Goal: Find specific page/section: Find specific page/section

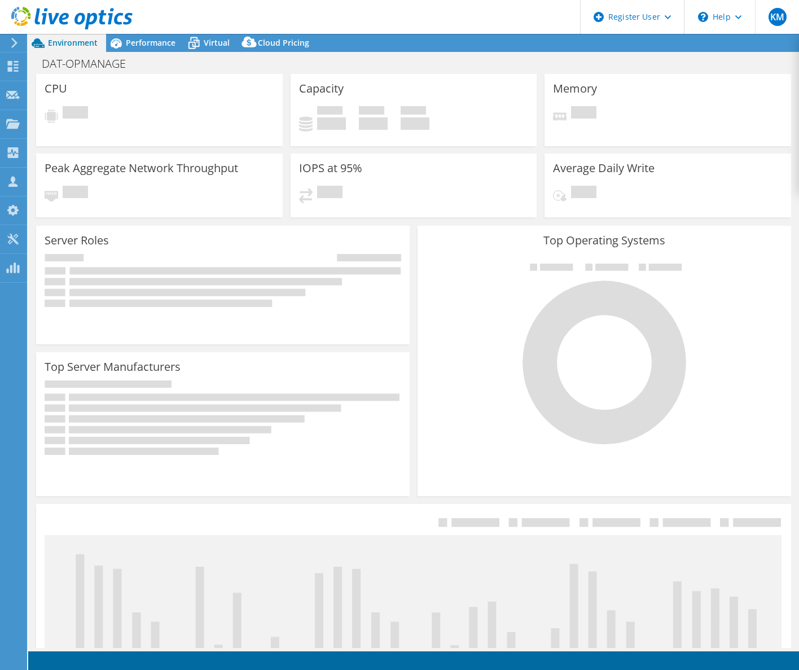
select select "USD"
select select "USEast"
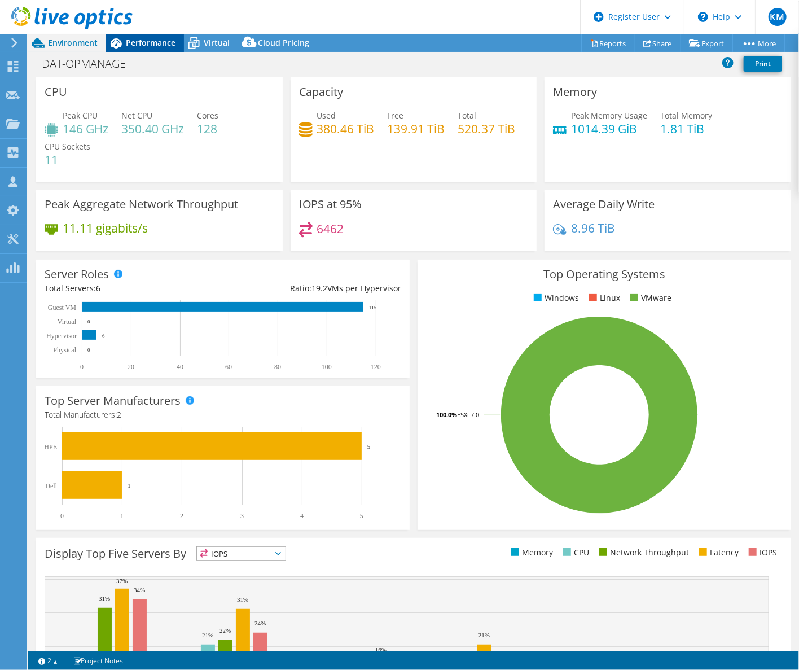
click at [162, 42] on span "Performance" at bounding box center [151, 42] width 50 height 11
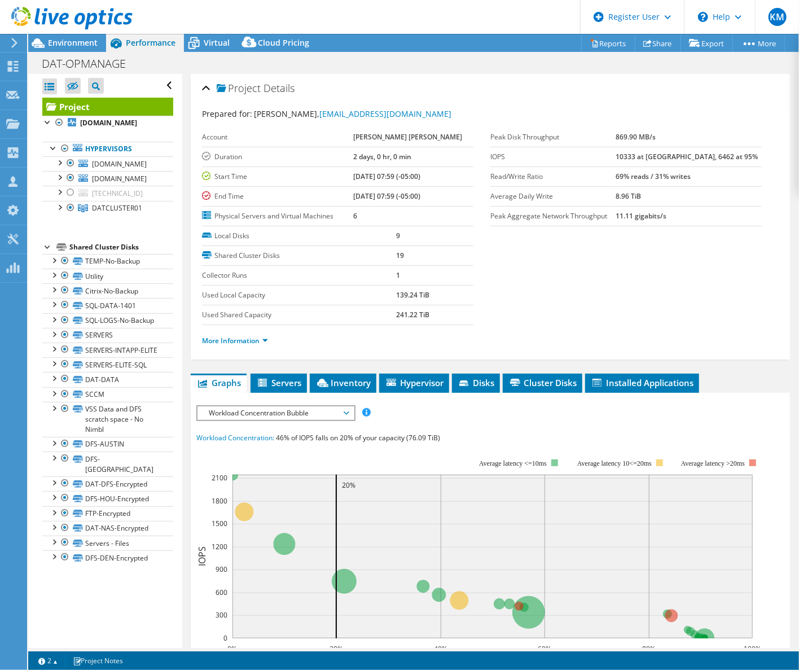
click at [189, 411] on div "Project Details Prepared for: [PERSON_NAME], [EMAIL_ADDRESS][DOMAIN_NAME] Accou…" at bounding box center [490, 487] width 616 height 826
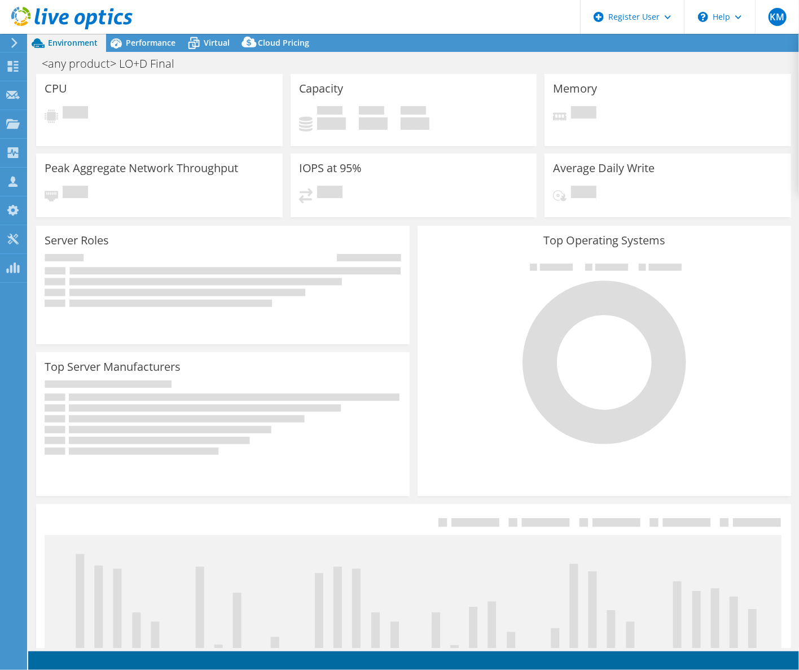
select select "USWest"
select select "USD"
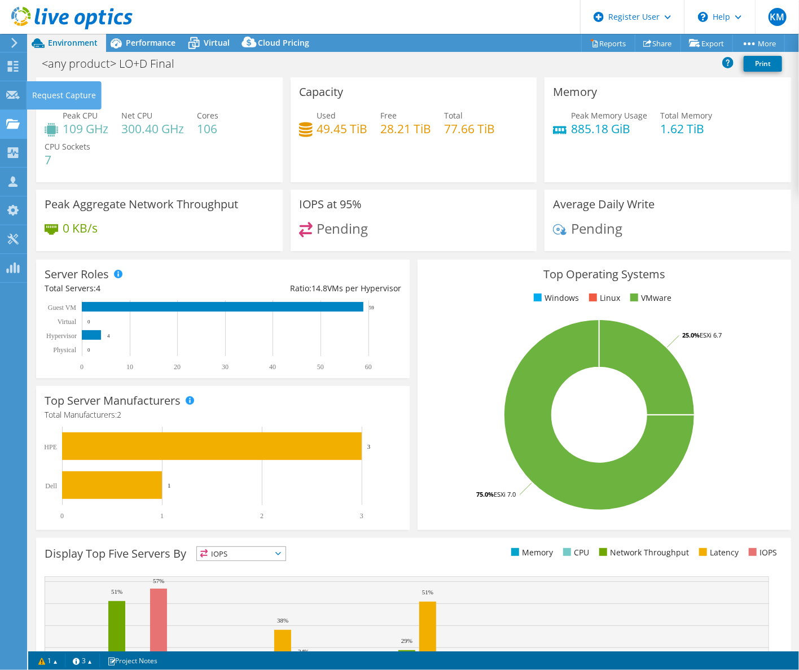
click at [11, 124] on use at bounding box center [13, 123] width 14 height 10
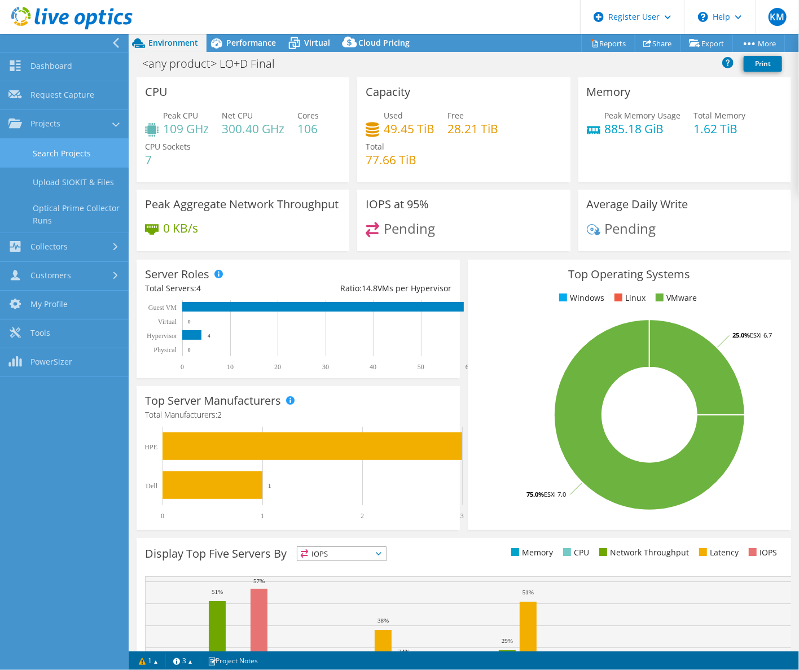
click at [77, 158] on link "Search Projects" at bounding box center [64, 153] width 129 height 29
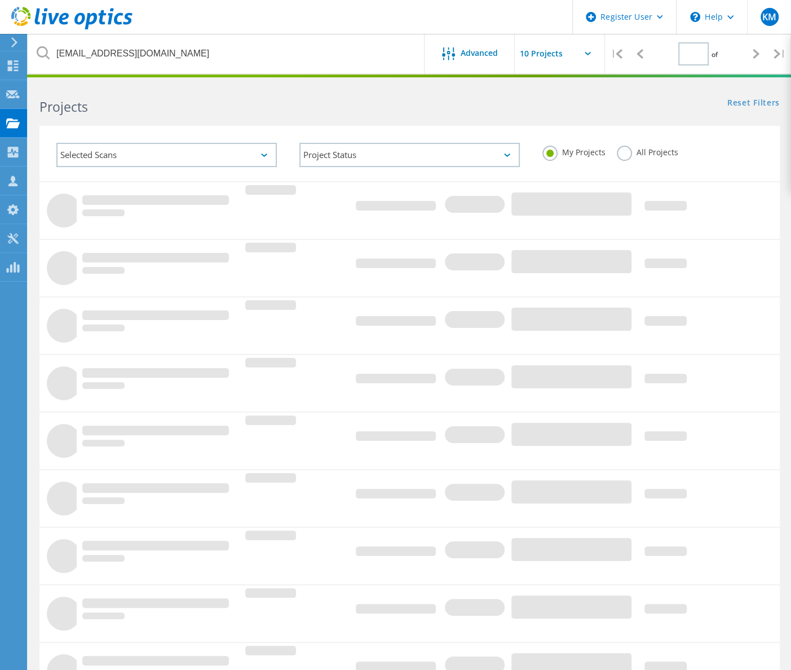
type input "1"
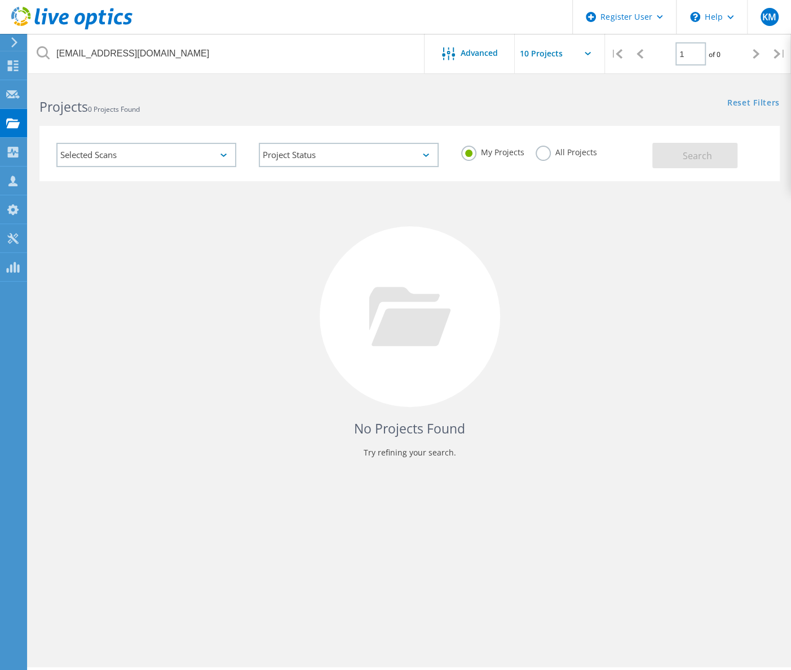
click at [544, 151] on label "All Projects" at bounding box center [566, 151] width 61 height 11
click at [0, 0] on input "All Projects" at bounding box center [0, 0] width 0 height 0
click at [727, 151] on button "Search" at bounding box center [695, 155] width 85 height 25
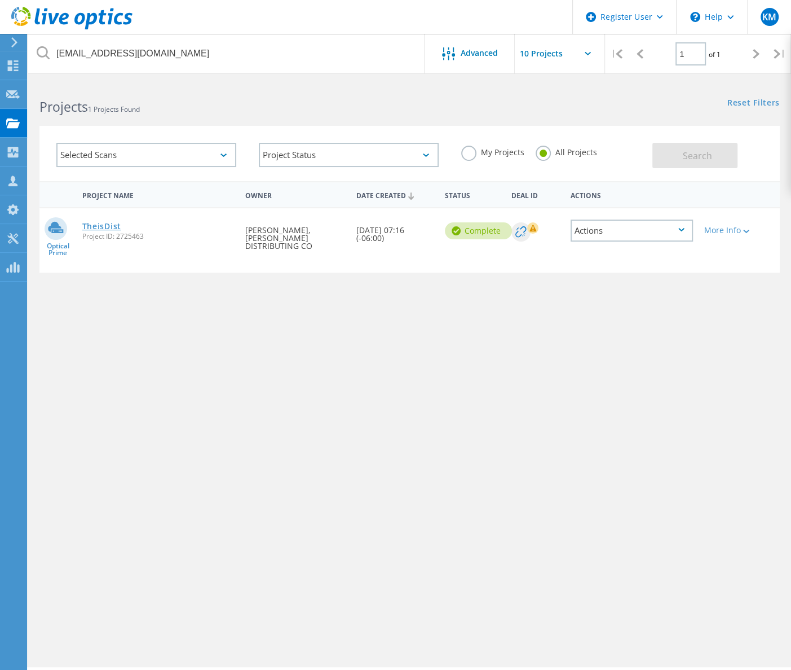
click at [113, 224] on link "TheisDist" at bounding box center [101, 226] width 39 height 8
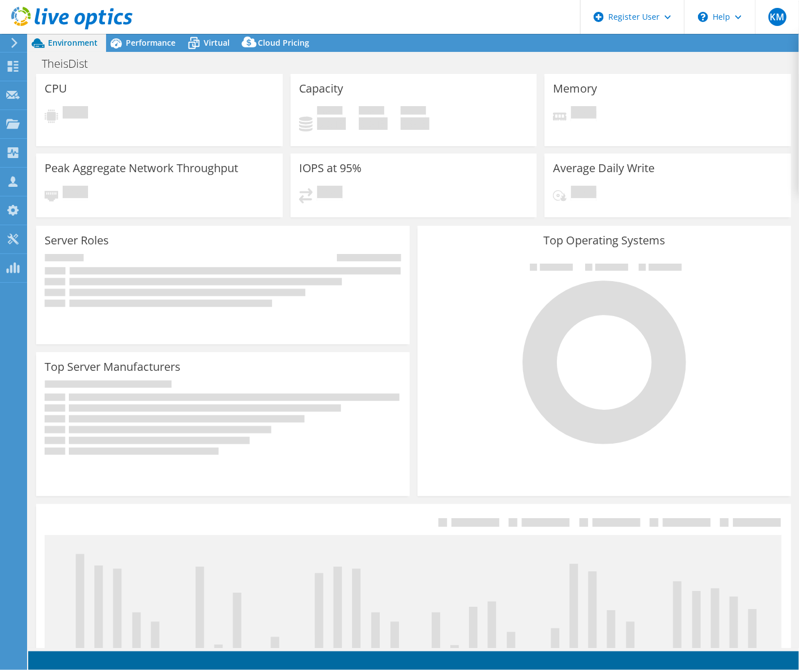
select select "USD"
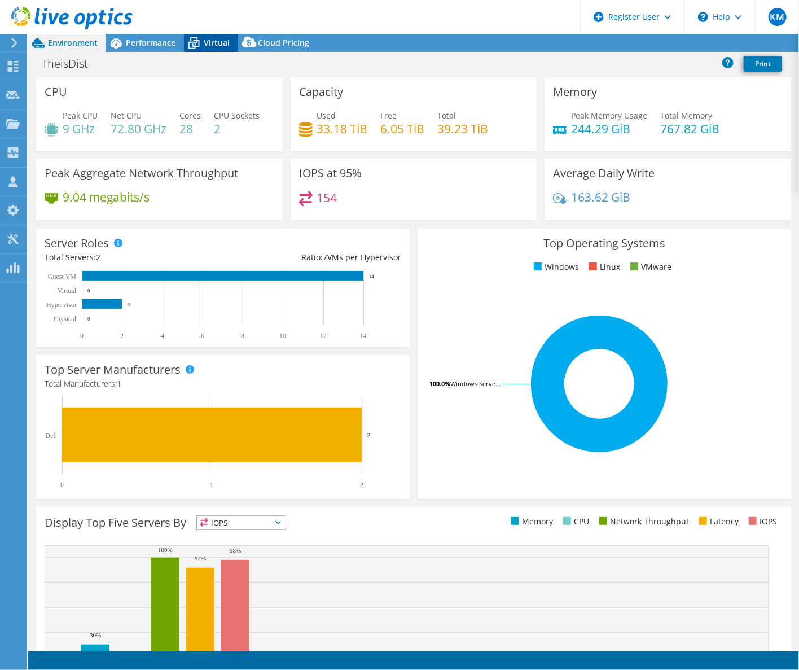
click at [212, 46] on span "Virtual" at bounding box center [217, 42] width 26 height 11
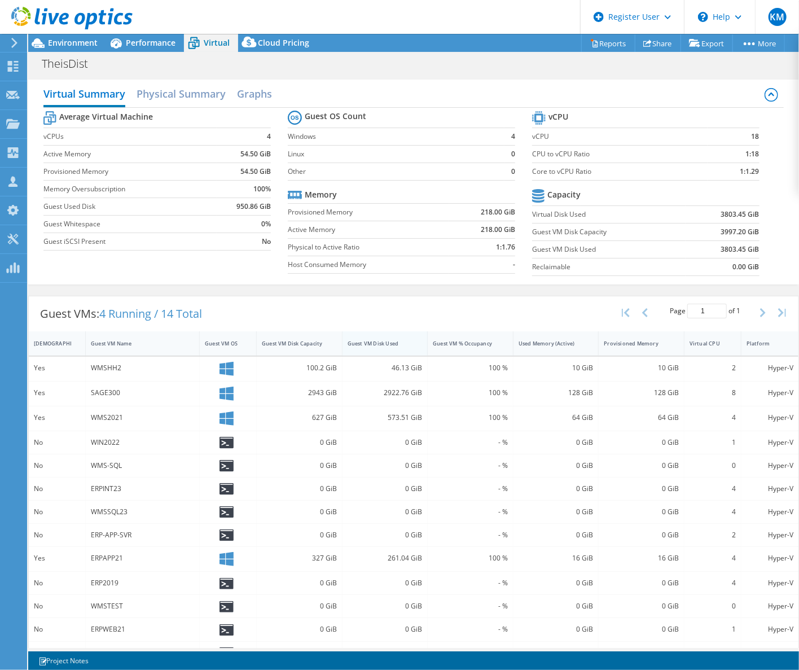
click at [401, 341] on div "Guest VM Disk Used" at bounding box center [378, 343] width 61 height 7
